Goal: Complete application form

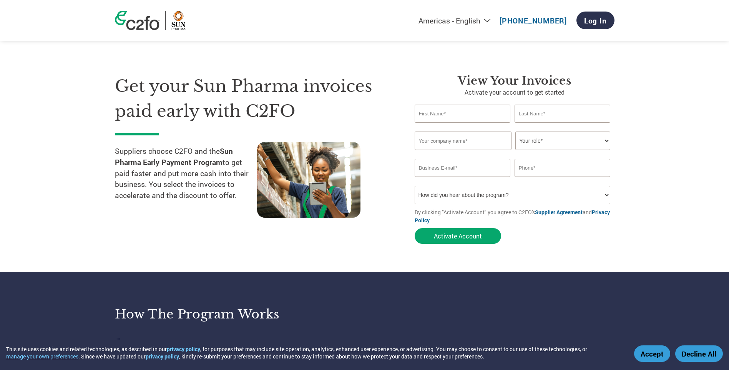
click at [460, 119] on input "text" at bounding box center [462, 113] width 96 height 18
click at [644, 118] on section "Get your Sun Pharma invoices paid early with C2FO Suppliers choose C2FO and the…" at bounding box center [364, 151] width 729 height 241
click at [466, 116] on input "text" at bounding box center [462, 113] width 96 height 18
type input "Abhay"
click at [537, 116] on input "Abhay" at bounding box center [562, 113] width 96 height 18
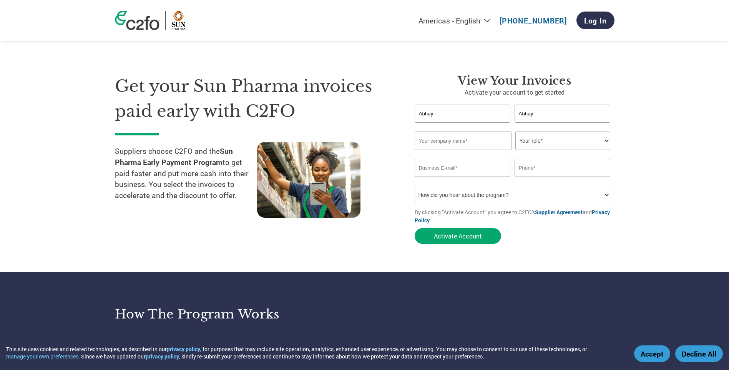
click at [536, 116] on input "Abhay" at bounding box center [562, 113] width 96 height 18
type input "[PERSON_NAME]"
click at [446, 146] on input "text" at bounding box center [462, 140] width 97 height 18
type input "Syndrome Newedge Pvt Ltd"
select select "ACCOUNTS_RECEIVABLE"
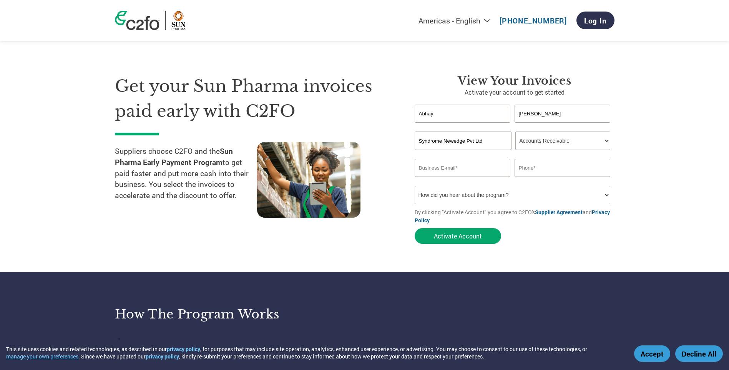
click at [515, 131] on select "Your role* CFO Controller Credit Manager Finance Director Treasurer CEO Preside…" at bounding box center [562, 140] width 95 height 18
click at [471, 164] on input "email" at bounding box center [462, 168] width 96 height 18
click at [566, 143] on select "Your role* CFO Controller Credit Manager Finance Director Treasurer CEO Preside…" at bounding box center [562, 140] width 95 height 18
click at [515, 131] on select "Your role* CFO Controller Credit Manager Finance Director Treasurer CEO Preside…" at bounding box center [562, 140] width 95 height 18
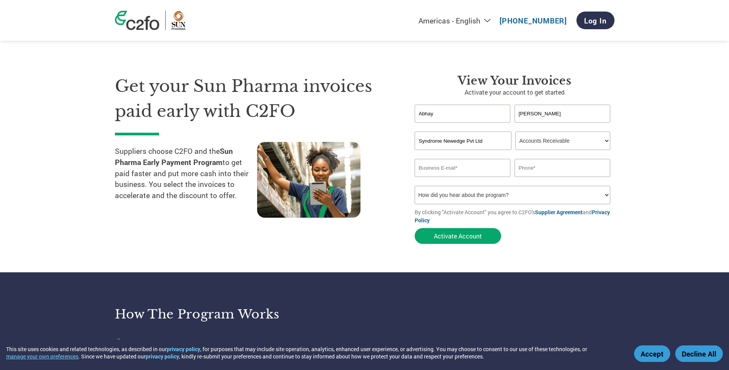
click at [495, 166] on input "email" at bounding box center [462, 168] width 96 height 18
paste input "[EMAIL_ADDRESS][PERSON_NAME][DOMAIN_NAME]"
type input "[EMAIL_ADDRESS][PERSON_NAME][DOMAIN_NAME]"
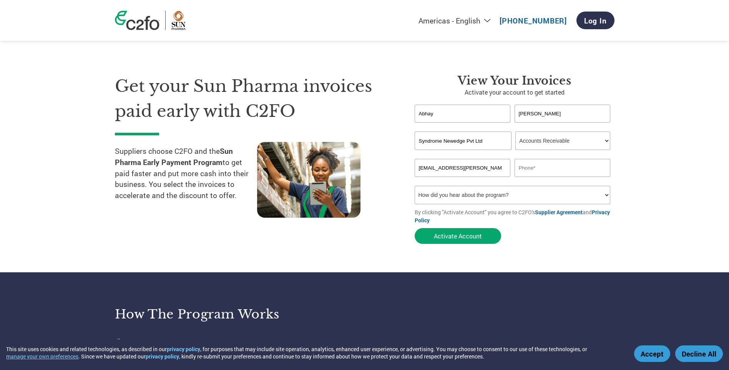
paste input "[PHONE_NUMBER]"
type input "8450941244"
click at [539, 192] on select "How did you hear about the program? Received a letter Email Social Media Online…" at bounding box center [512, 195] width 196 height 18
select select "Email"
click at [414, 186] on select "How did you hear about the program? Received a letter Email Social Media Online…" at bounding box center [512, 195] width 196 height 18
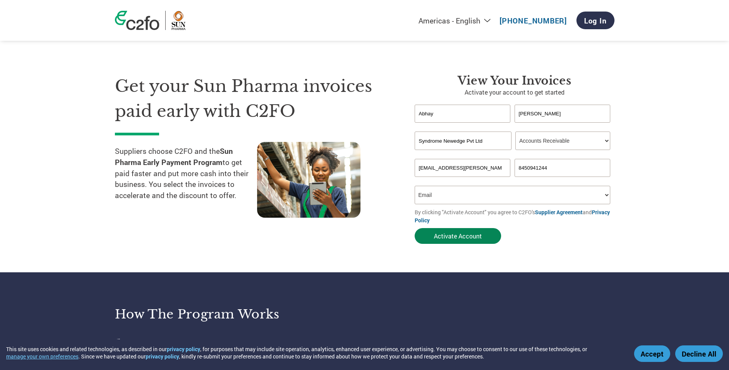
click at [456, 240] on button "Activate Account" at bounding box center [457, 236] width 86 height 16
type input "[EMAIL_ADDRESS][PERSON_NAME][DOMAIN_NAME]"
click at [446, 244] on form "[PERSON_NAME] Invalid first name or first name is too long Invalid last name or…" at bounding box center [514, 175] width 200 height 143
click at [452, 236] on button "Activate Account" at bounding box center [457, 236] width 86 height 16
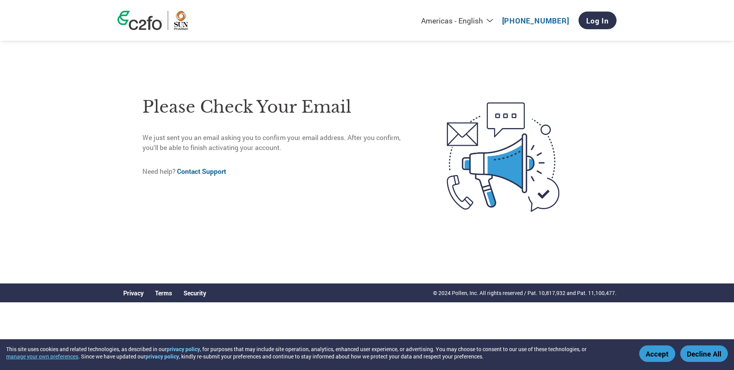
click at [190, 146] on p "We just sent you an email asking you to confirm your email address. After you c…" at bounding box center [279, 143] width 272 height 20
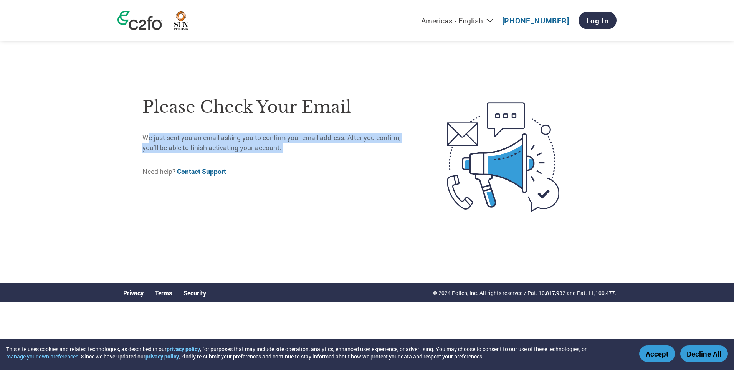
click at [190, 146] on p "We just sent you an email asking you to confirm your email address. After you c…" at bounding box center [279, 143] width 272 height 20
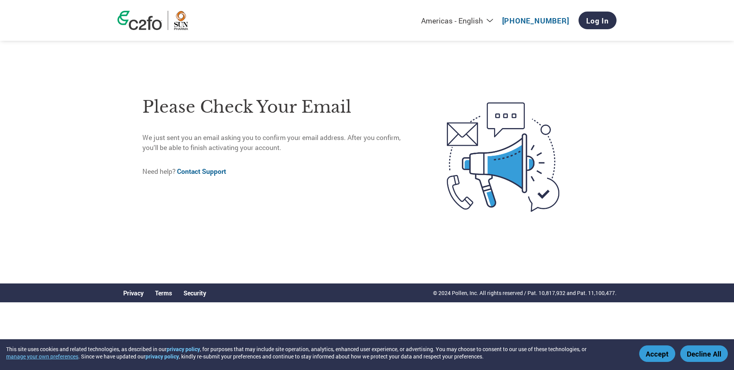
drag, startPoint x: 190, startPoint y: 146, endPoint x: 314, endPoint y: 186, distance: 131.0
click at [314, 186] on div "Please check your email We just sent you an email asking you to confirm your em…" at bounding box center [279, 156] width 272 height 137
click at [608, 22] on link "Log In" at bounding box center [598, 21] width 38 height 18
